Goal: Find specific page/section: Find specific page/section

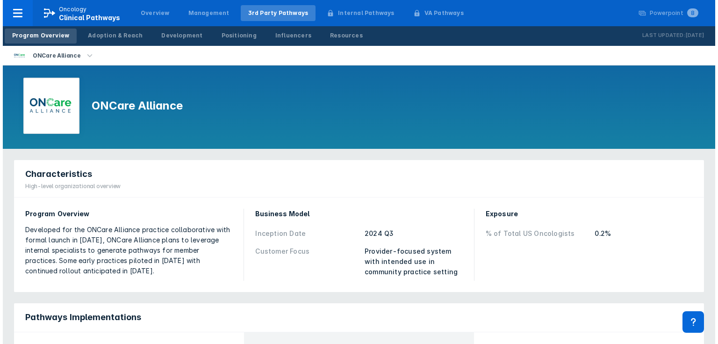
scroll to position [112, 0]
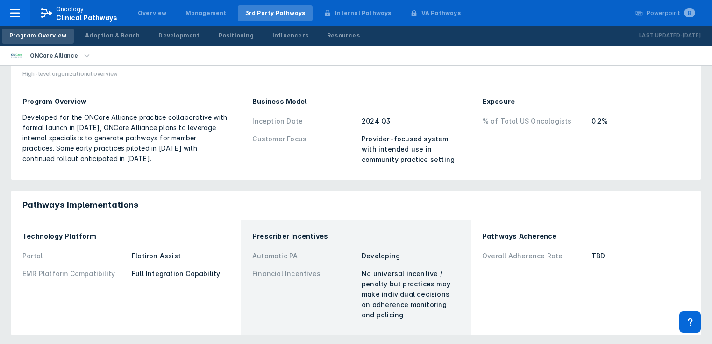
click at [82, 54] on icon "button" at bounding box center [87, 55] width 10 height 10
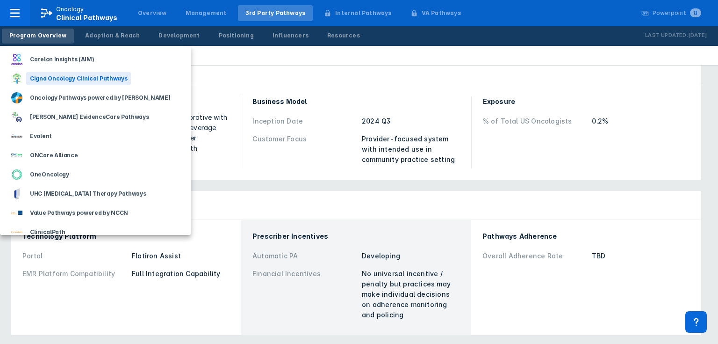
click at [72, 81] on div "Cigna Oncology Clinical Pathways" at bounding box center [78, 78] width 105 height 13
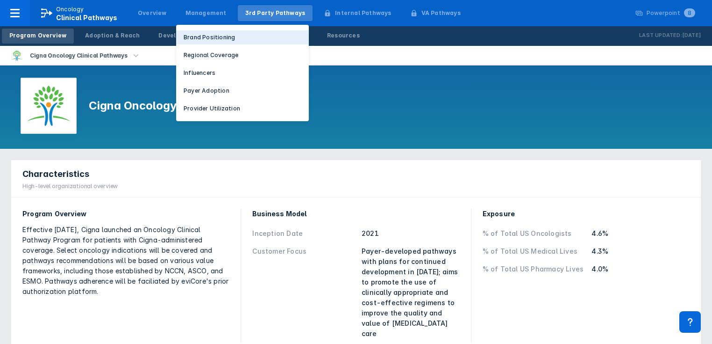
click at [203, 36] on p "Brand Positioning" at bounding box center [209, 37] width 51 height 8
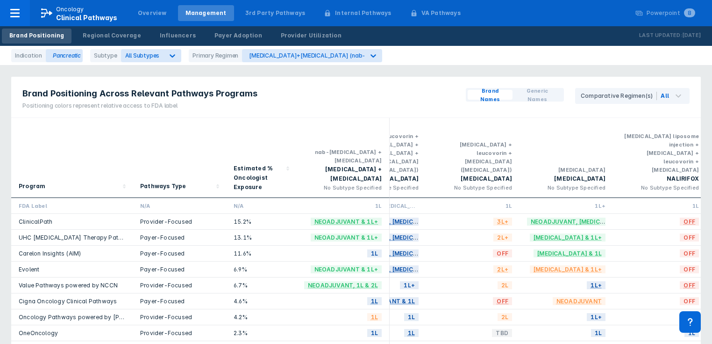
scroll to position [0, 245]
drag, startPoint x: 424, startPoint y: 330, endPoint x: 572, endPoint y: 320, distance: 147.5
click at [572, 341] on div "ONCare Alliance Provider-Focused 0.2% TBD TBD TBD 1L TBD TBD OFF TBD TBD" at bounding box center [329, 349] width 1126 height 16
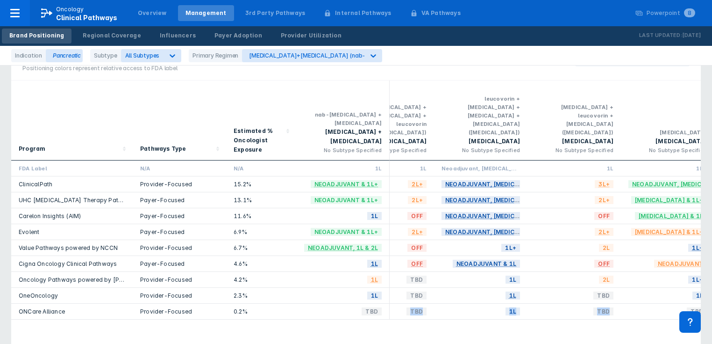
scroll to position [0, 148]
